Goal: Task Accomplishment & Management: Use online tool/utility

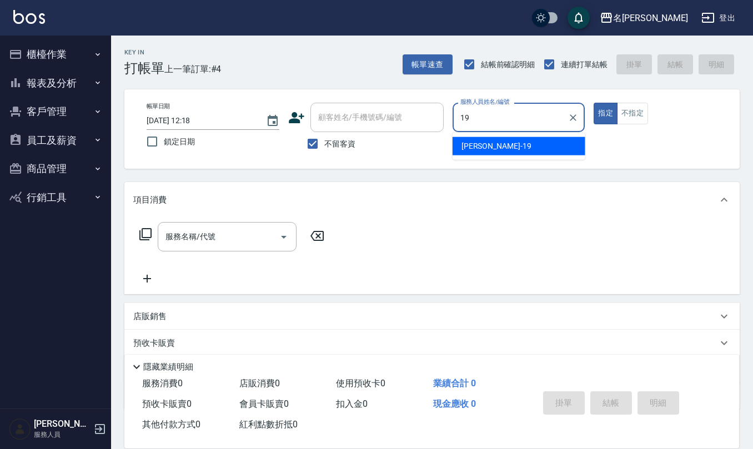
type input "[PERSON_NAME]-19"
type button "true"
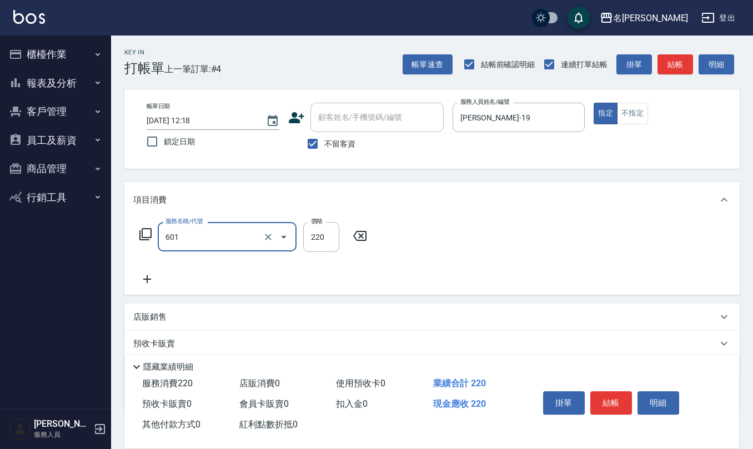
type input "單梳(601)"
type input "200"
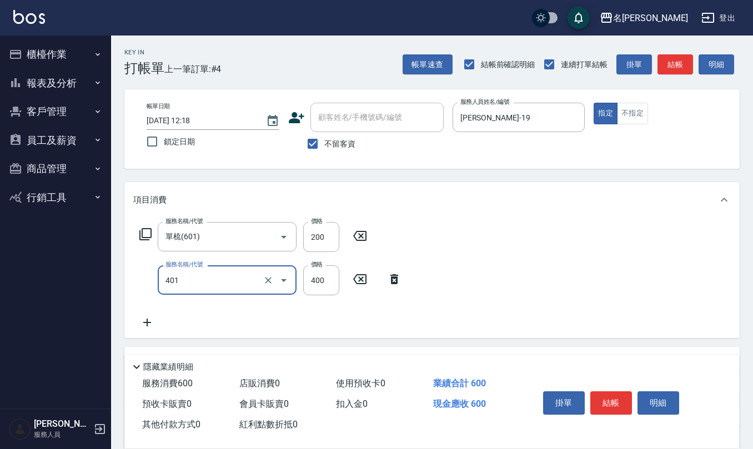
type input "剪髮(401)"
type input "500"
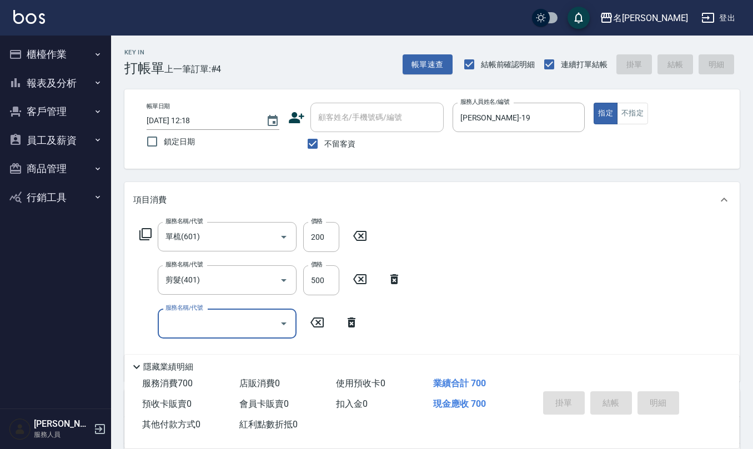
type input "[DATE] 12:53"
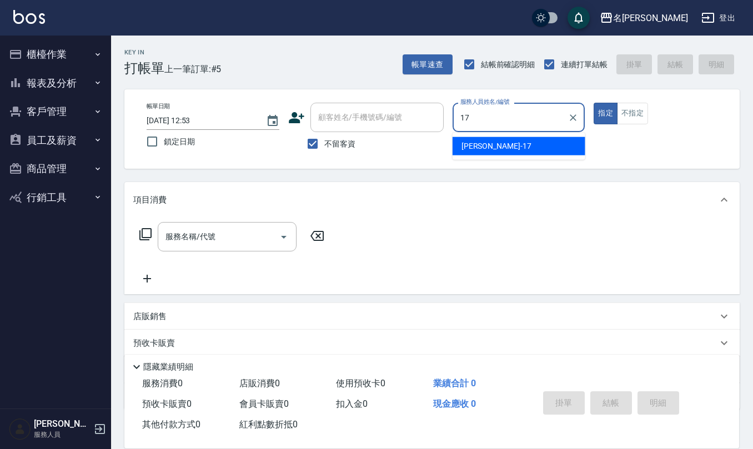
type input "[PERSON_NAME]-17"
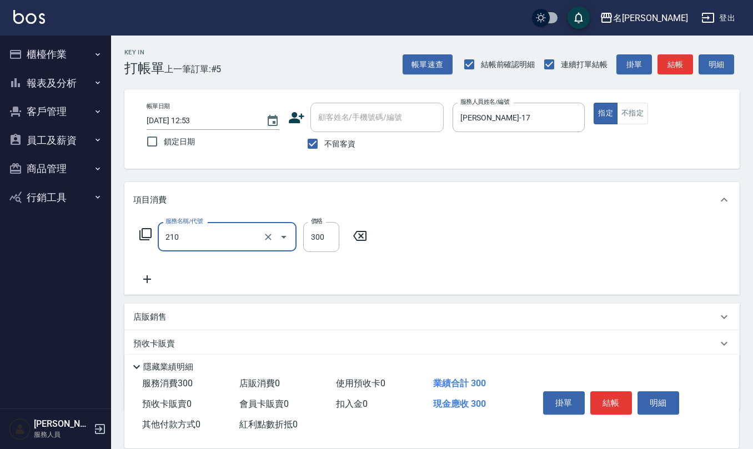
type input "[PERSON_NAME]洗髮精(210)"
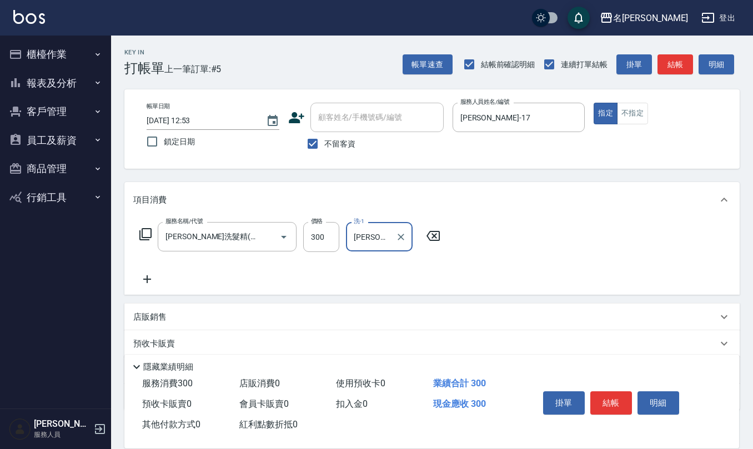
type input "[PERSON_NAME]-17"
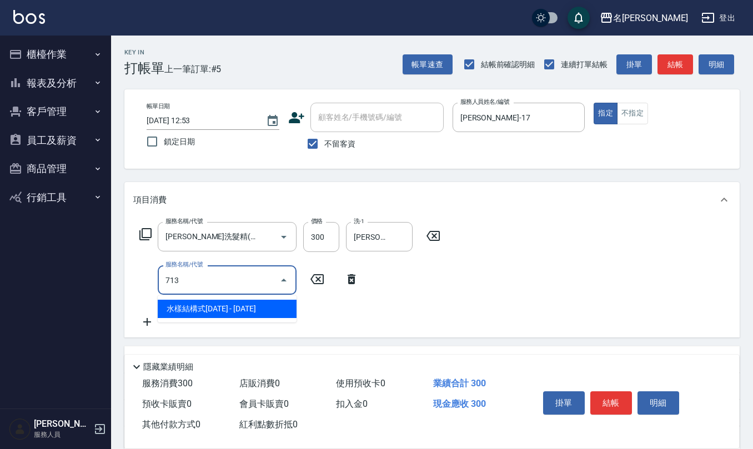
type input "水樣結構式1200(713)"
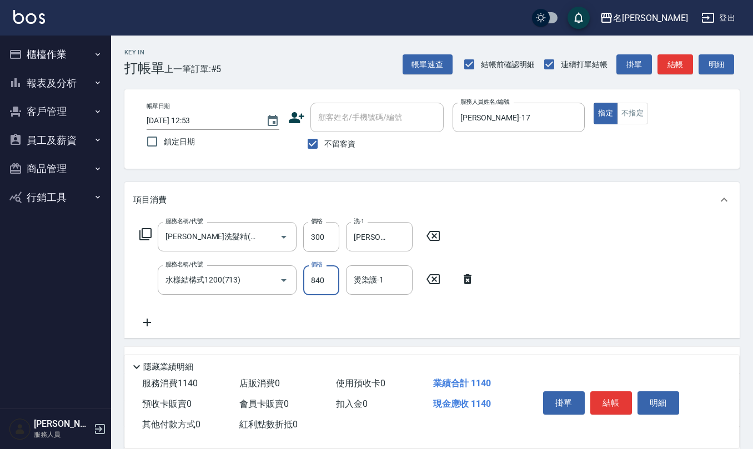
type input "840"
type input "[PERSON_NAME]-17"
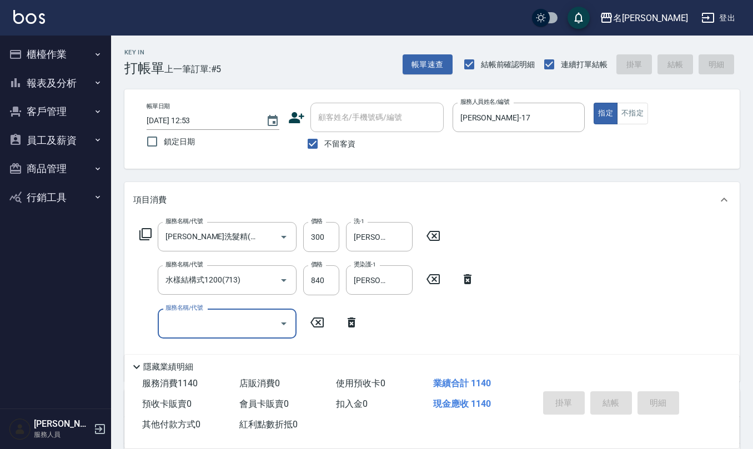
type input "[DATE] 12:59"
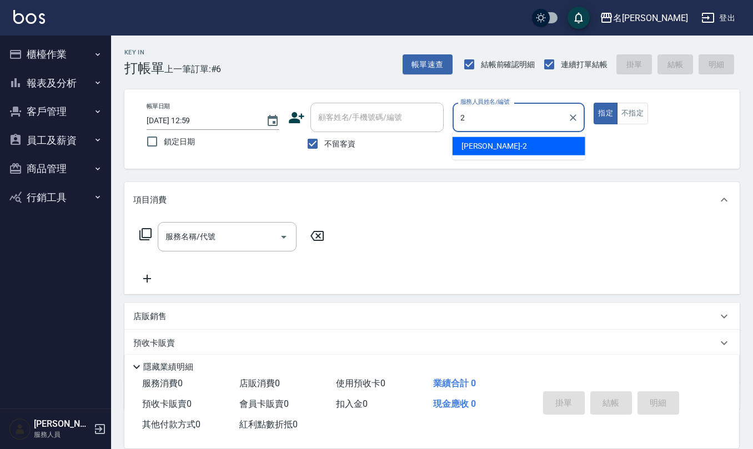
type input "[PERSON_NAME]-2"
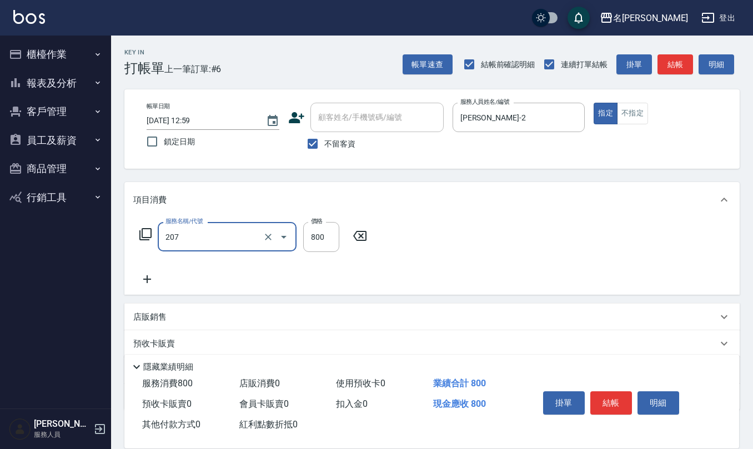
type input "清潔洗(207)"
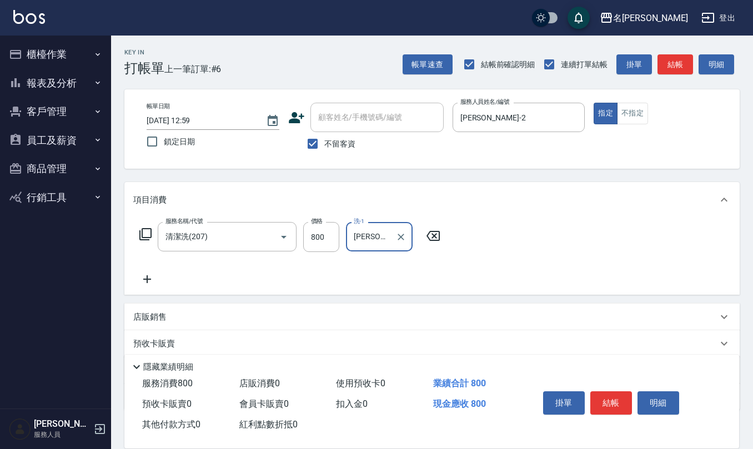
type input "[PERSON_NAME]橙-11"
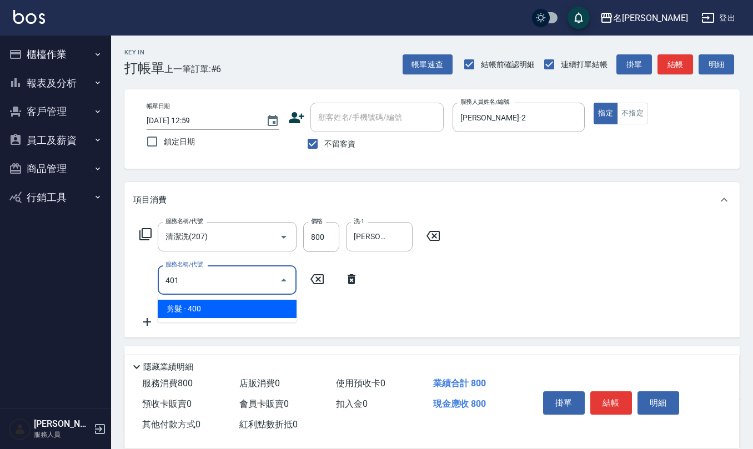
type input "剪髮(401)"
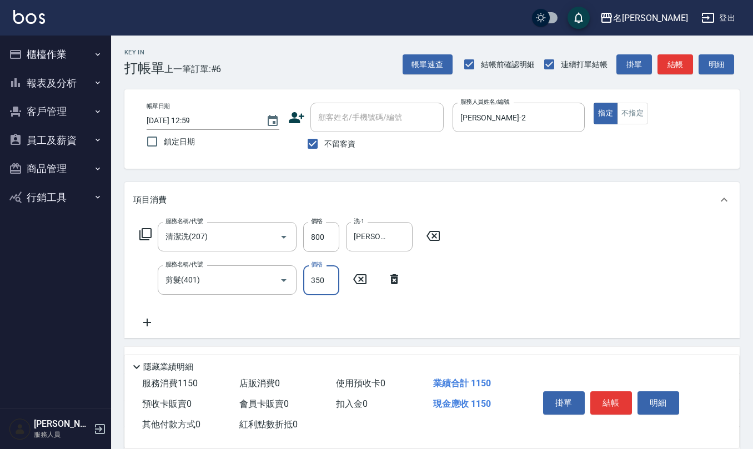
type input "350"
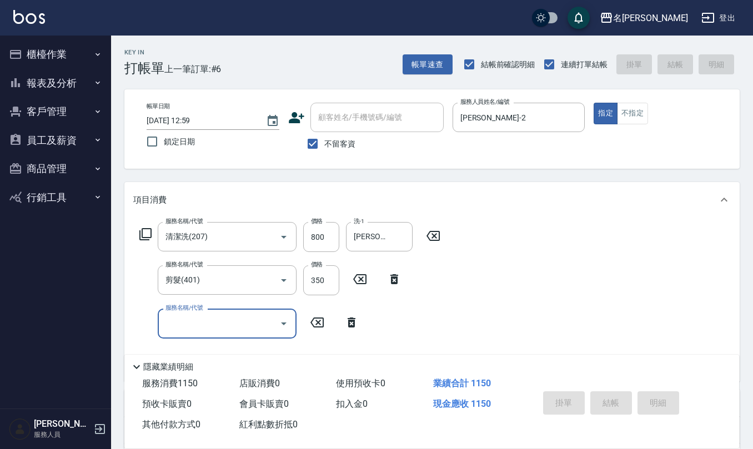
type input "[DATE] 13:05"
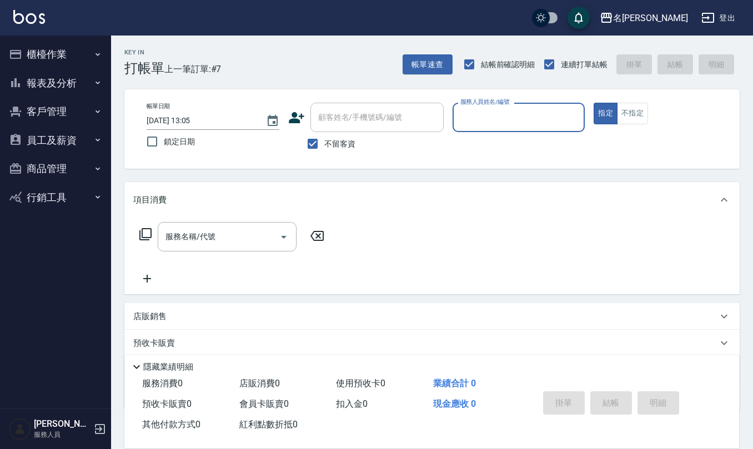
click at [81, 54] on button "櫃檯作業" at bounding box center [55, 54] width 102 height 29
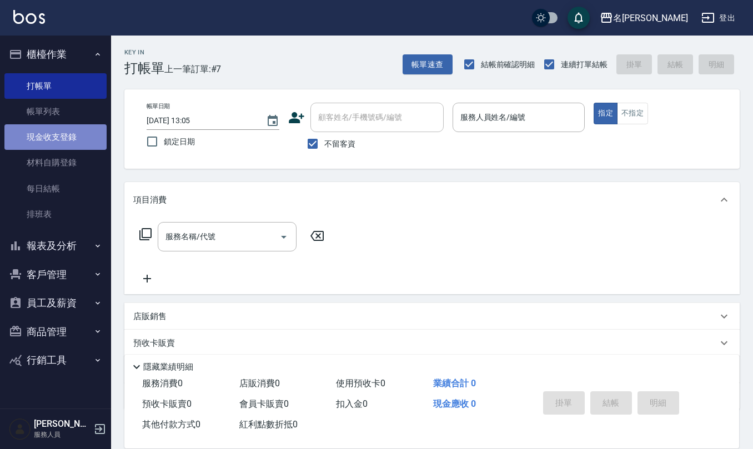
click at [78, 132] on link "現金收支登錄" at bounding box center [55, 137] width 102 height 26
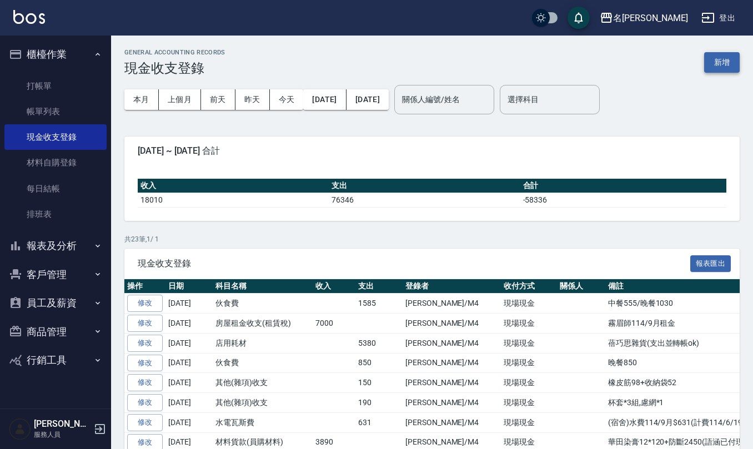
click at [727, 67] on button "新增" at bounding box center [722, 62] width 36 height 21
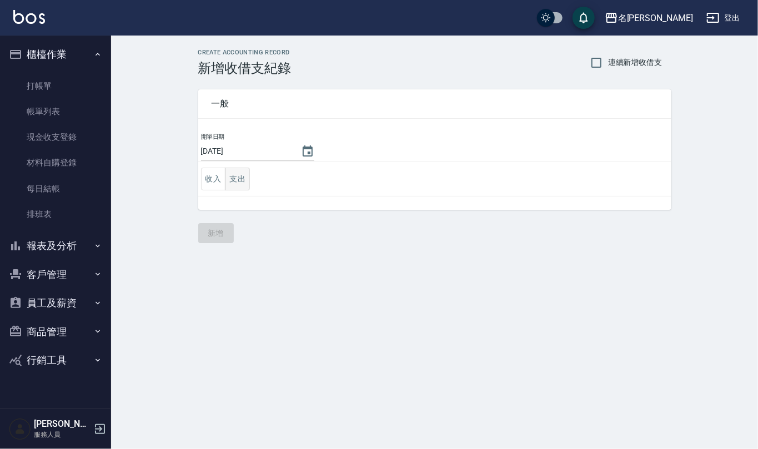
click at [247, 176] on button "支出" at bounding box center [237, 179] width 25 height 23
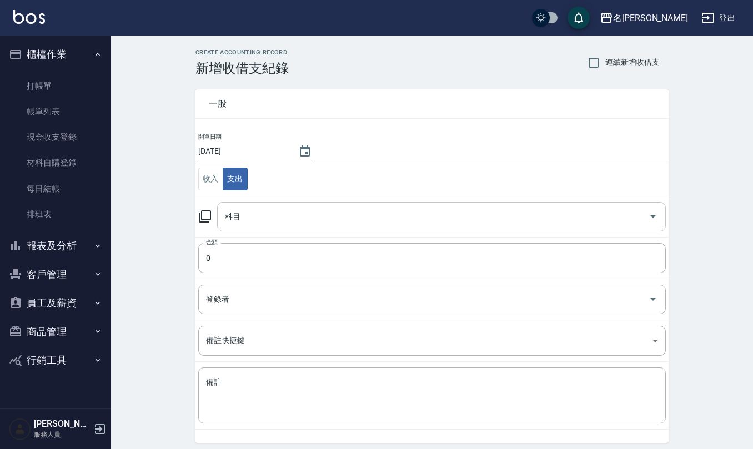
click at [249, 214] on input "科目" at bounding box center [433, 216] width 422 height 19
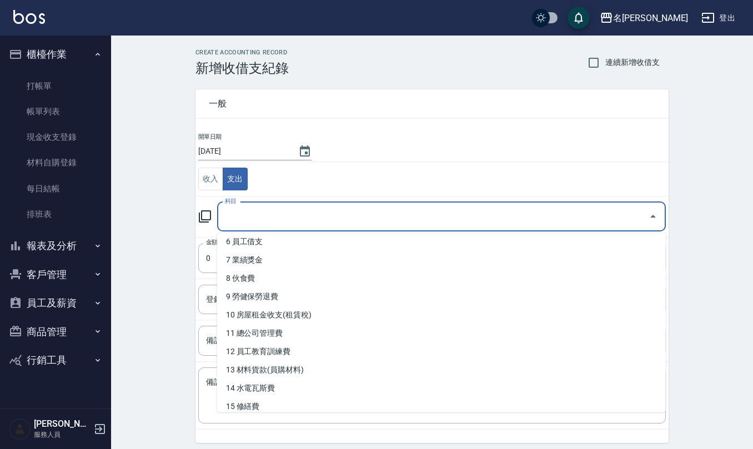
scroll to position [148, 0]
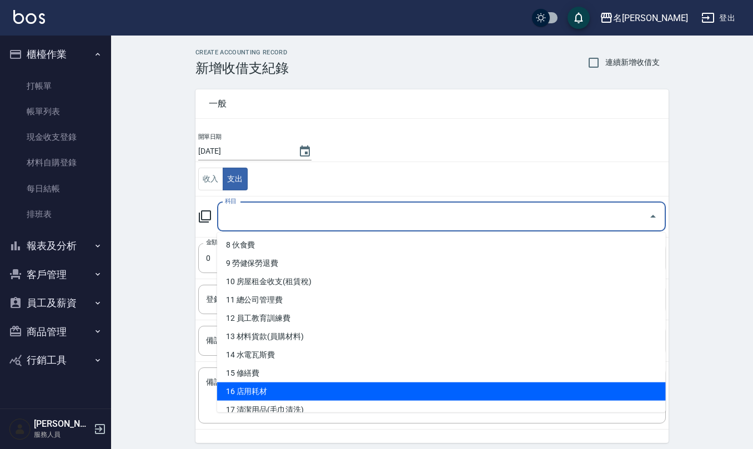
click at [272, 390] on li "16 店用耗材" at bounding box center [441, 392] width 449 height 18
type input "16 店用耗材"
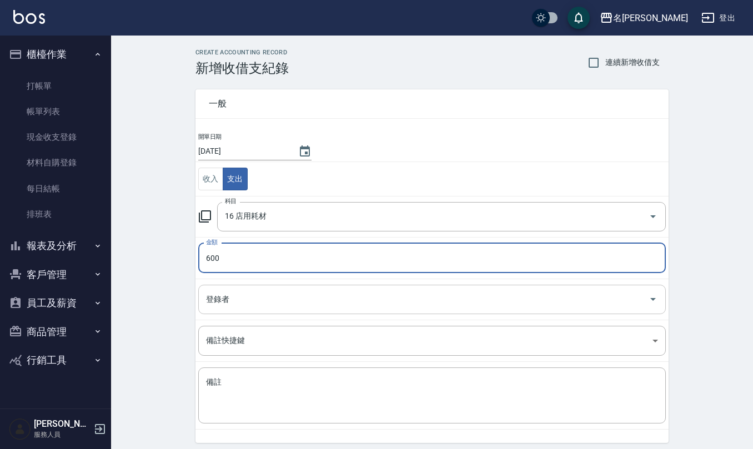
click at [317, 314] on div "登錄者" at bounding box center [432, 299] width 468 height 29
type input "600"
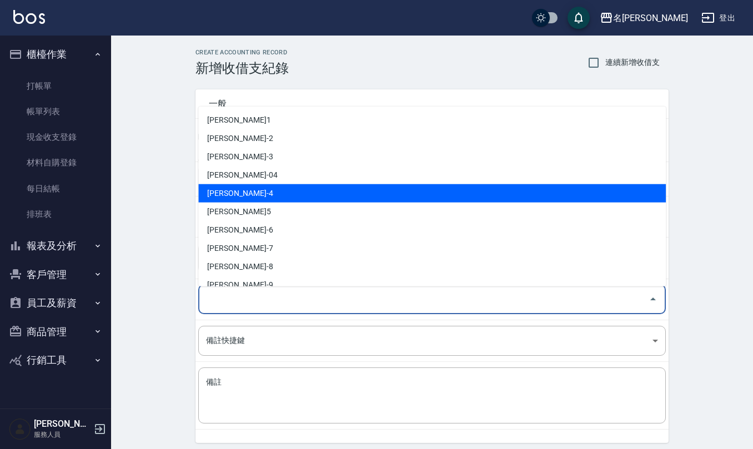
click at [254, 187] on li "[PERSON_NAME]-4" at bounding box center [432, 193] width 468 height 18
type input "[PERSON_NAME]-4"
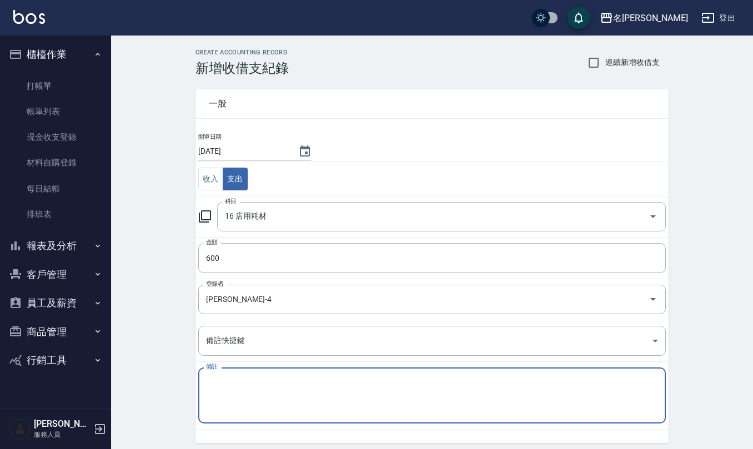
click at [267, 380] on textarea "備註" at bounding box center [432, 396] width 452 height 38
type textarea "2"
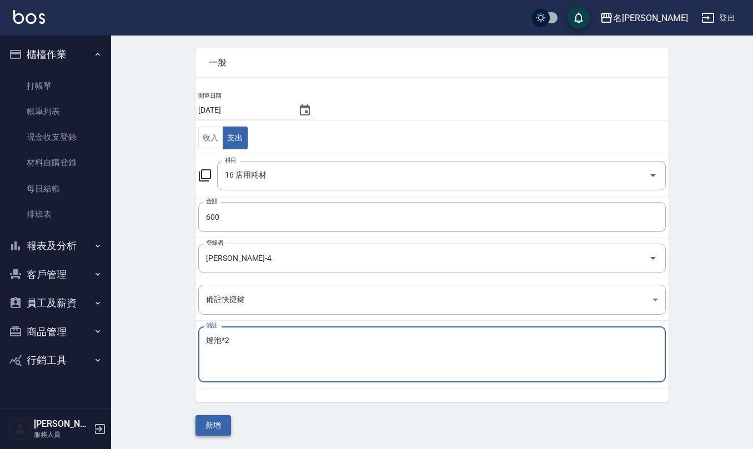
type textarea "燈泡*2"
click at [208, 427] on button "新增" at bounding box center [214, 425] width 36 height 21
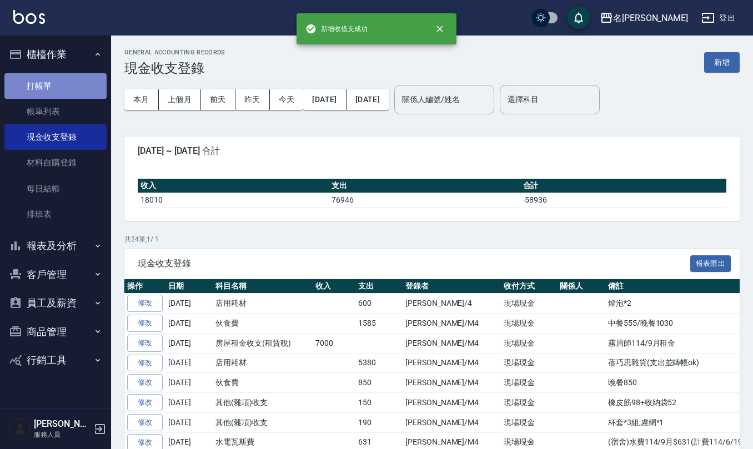
click at [43, 87] on link "打帳單" at bounding box center [55, 86] width 102 height 26
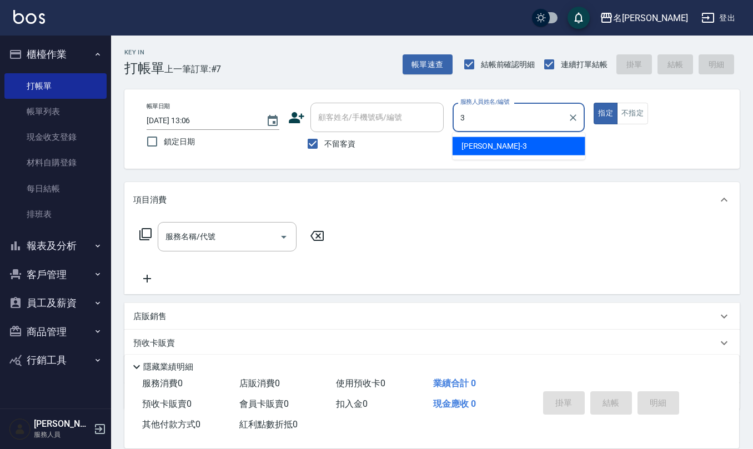
type input "[PERSON_NAME]-3"
type button "true"
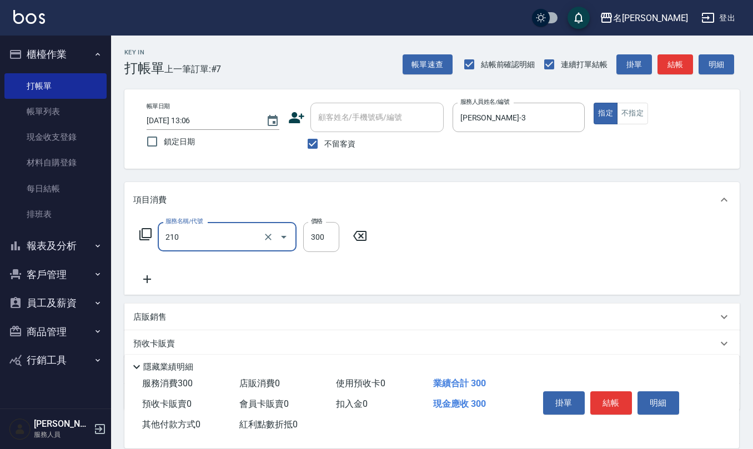
type input "[PERSON_NAME]洗髮精(210)"
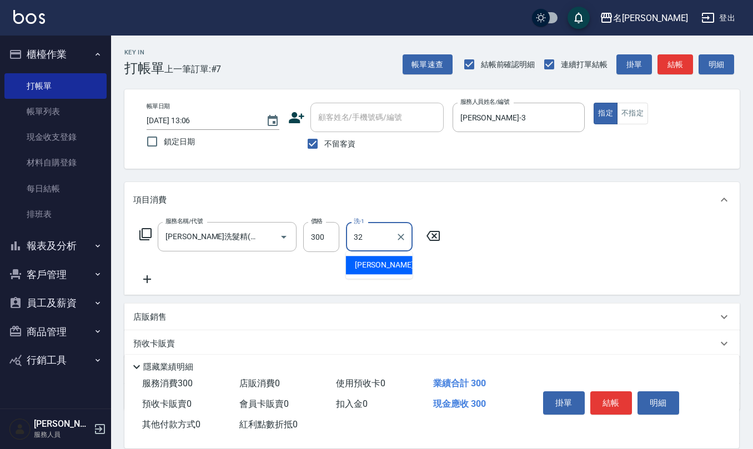
type input "[PERSON_NAME]-32"
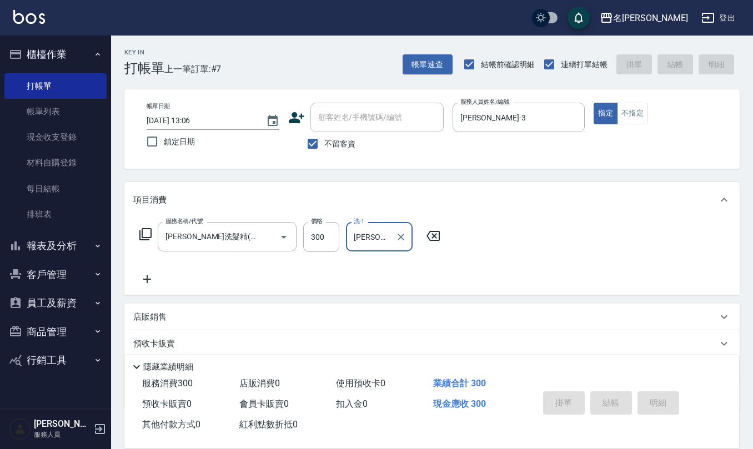
type input "[DATE] 13:27"
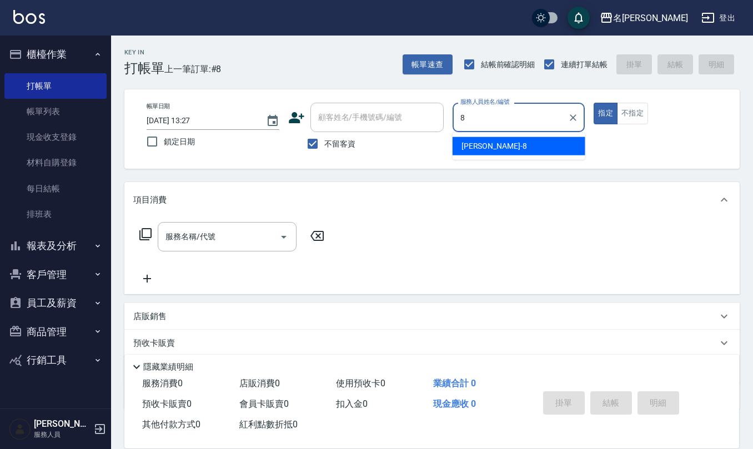
type input "[PERSON_NAME]-8"
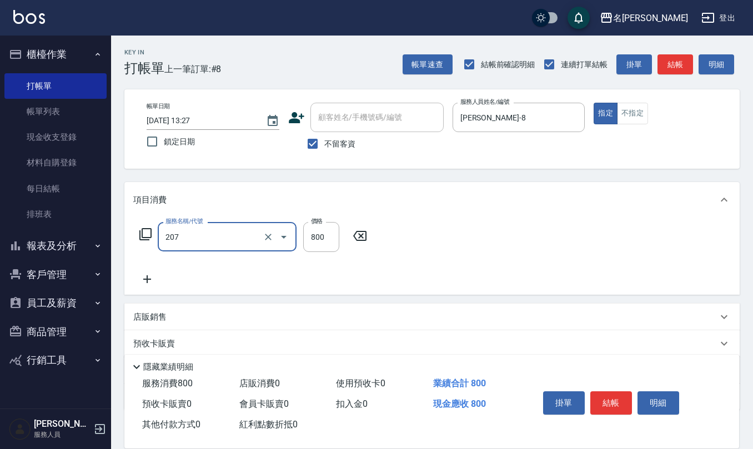
type input "清潔洗(207)"
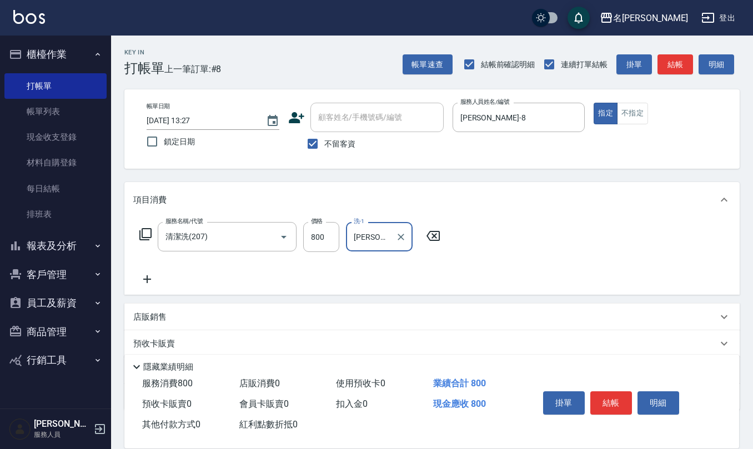
type input "[PERSON_NAME]-33"
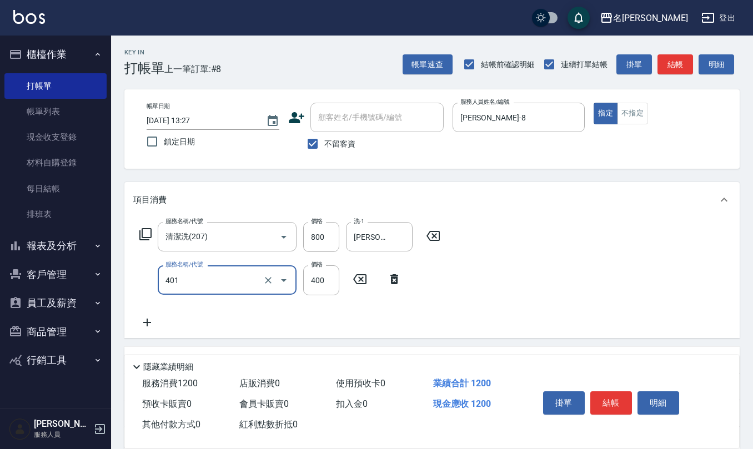
type input "剪髮(401)"
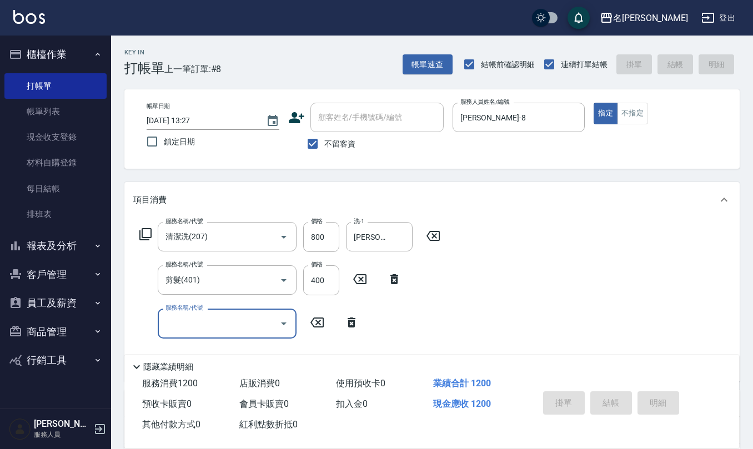
type input "[DATE] 13:28"
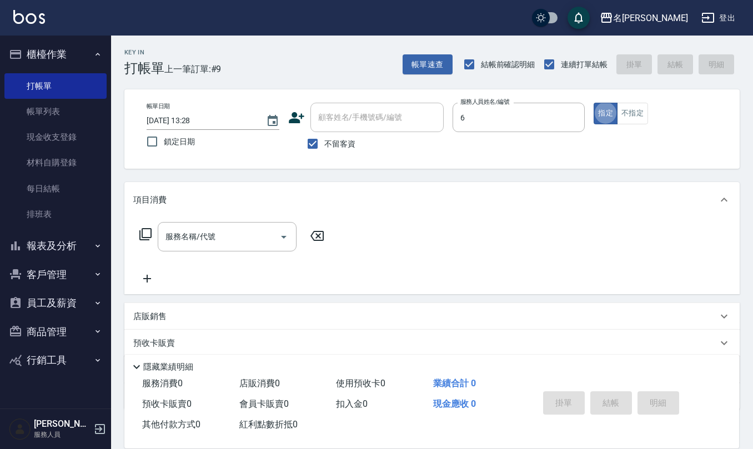
type input "[PERSON_NAME]-6"
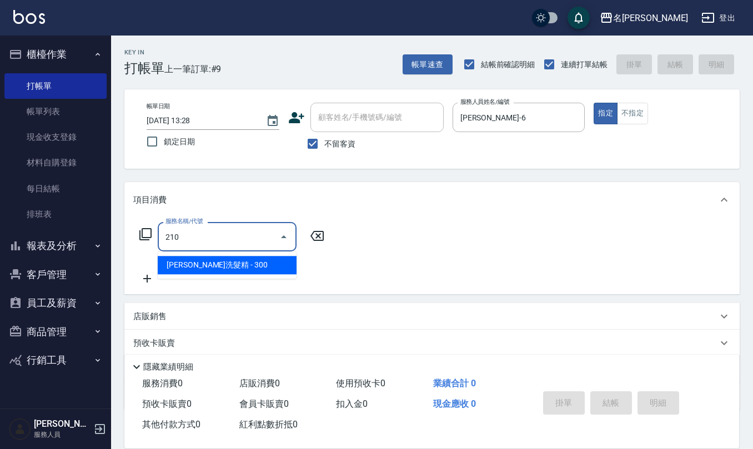
type input "[PERSON_NAME]洗髮精(210)"
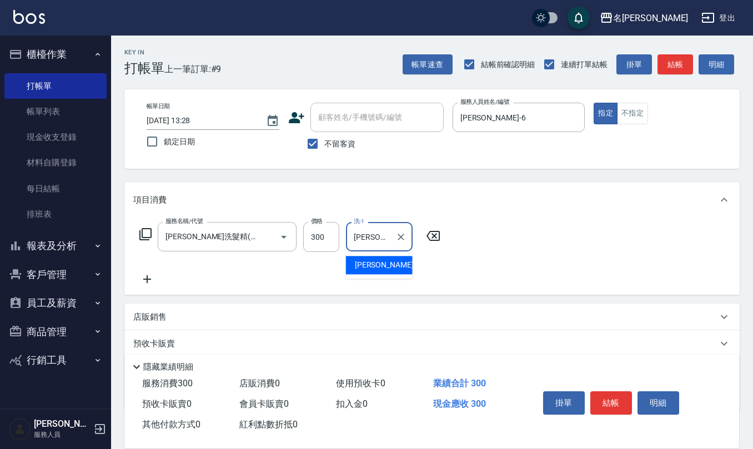
type input "[PERSON_NAME]-21"
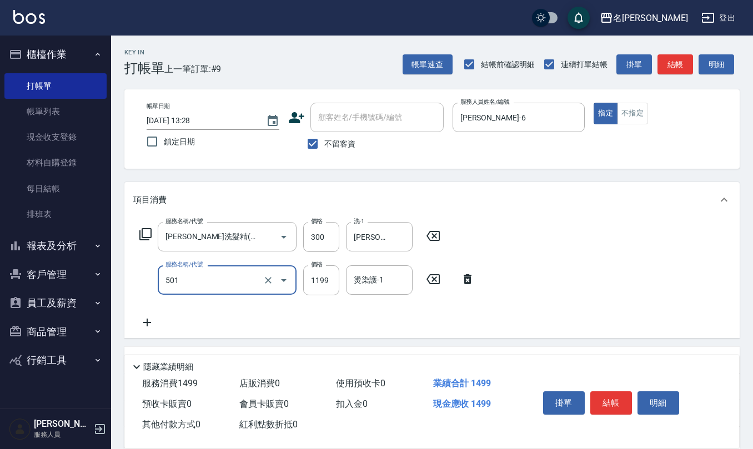
type input "染髮(501)"
type input "1299"
type input "[PERSON_NAME]-21"
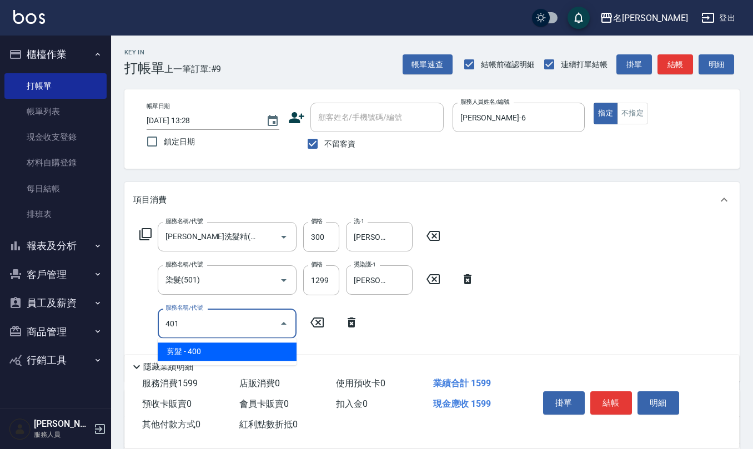
type input "剪髮(401)"
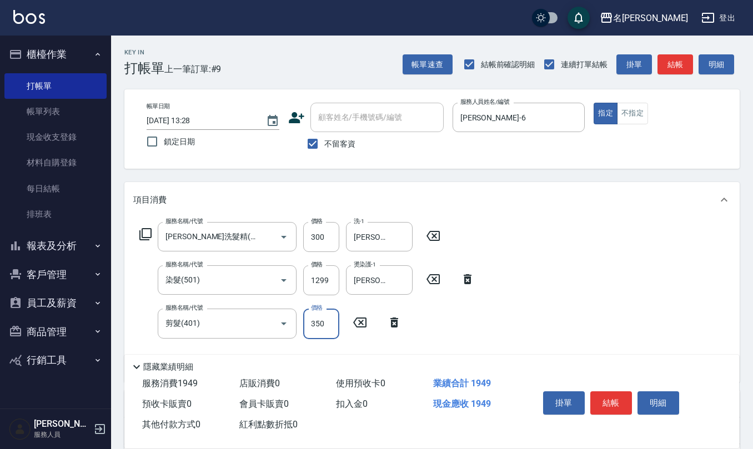
type input "350"
type input "髮善4段護髮2000(710)"
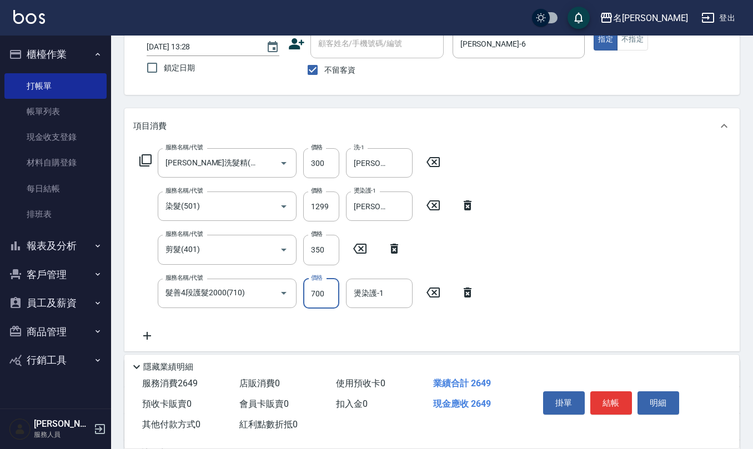
type input "700"
type input "[PERSON_NAME]-21"
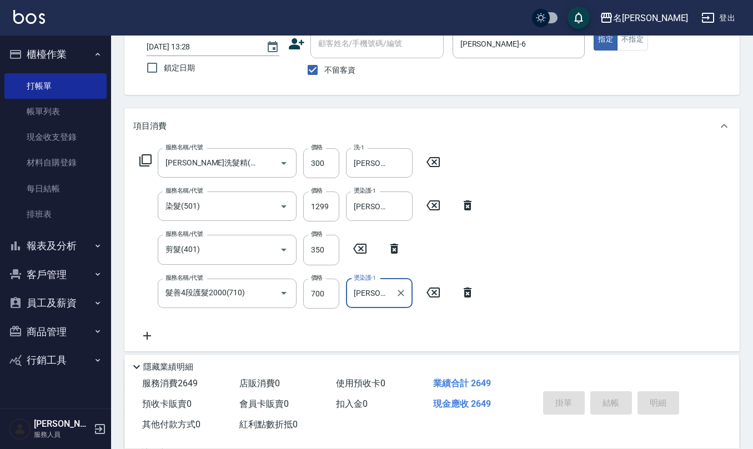
type input "[DATE] 13:34"
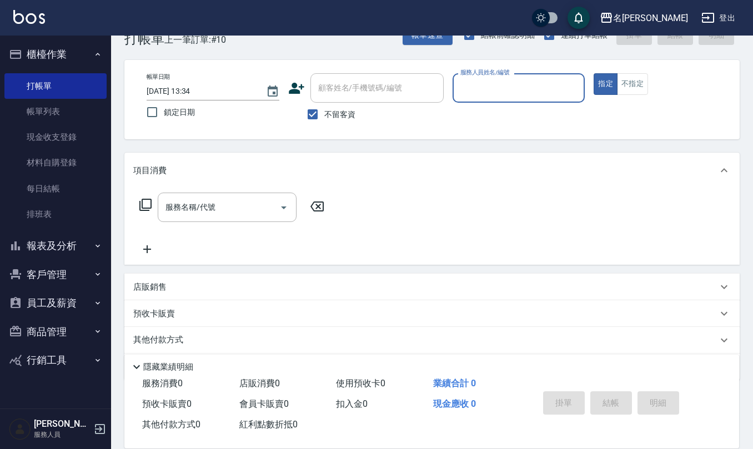
scroll to position [0, 0]
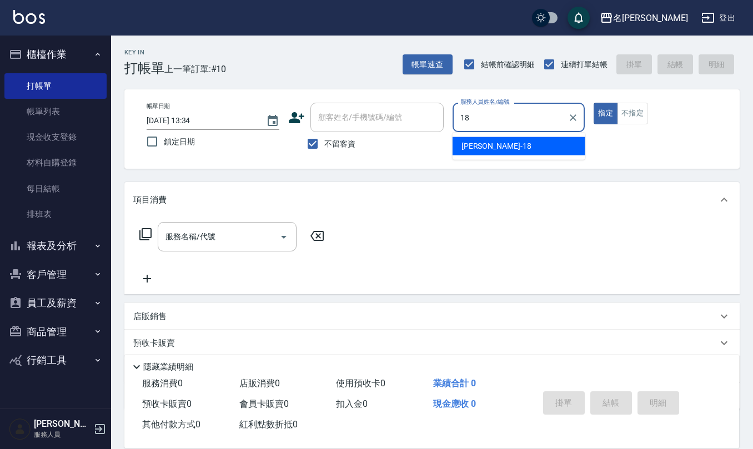
type input "[PERSON_NAME]-18"
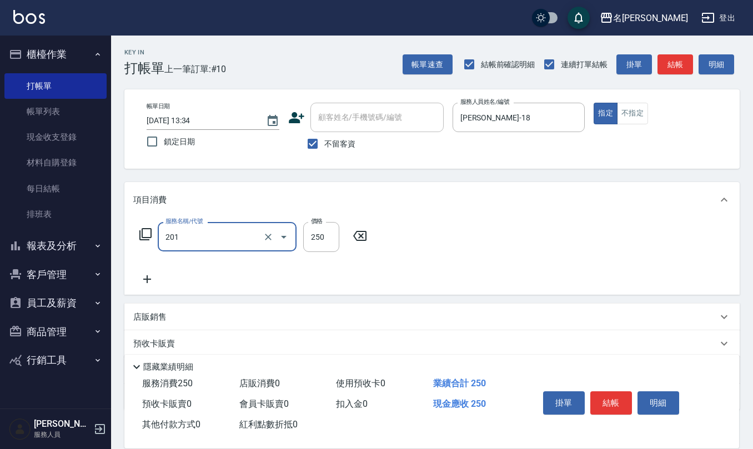
type input "洗髮(201)"
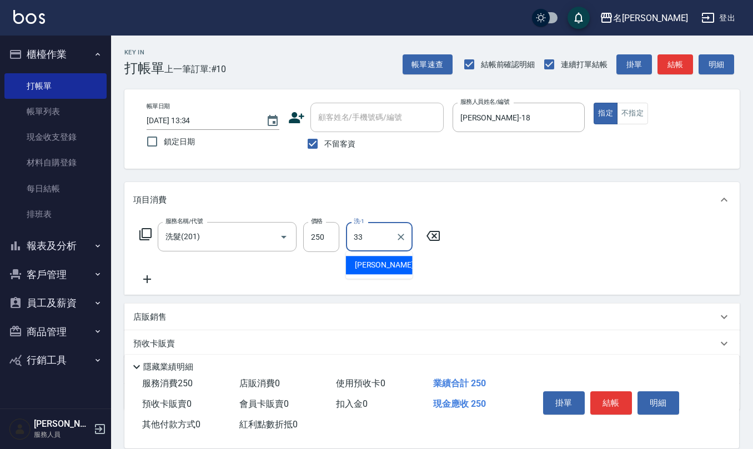
type input "[PERSON_NAME]-33"
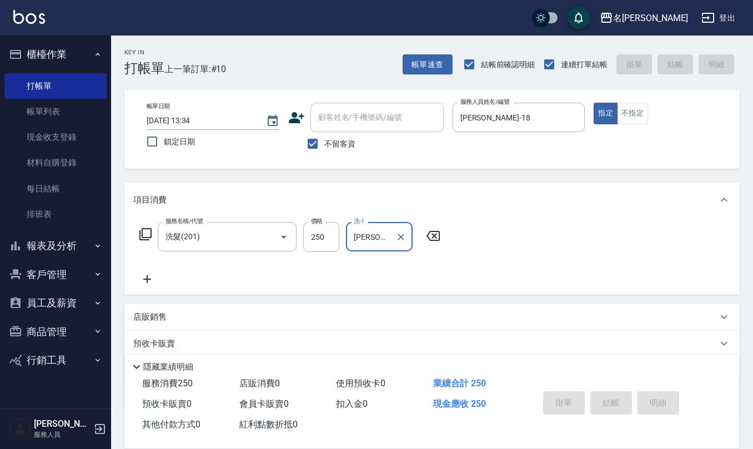
type input "[DATE] 13:39"
